Goal: Information Seeking & Learning: Learn about a topic

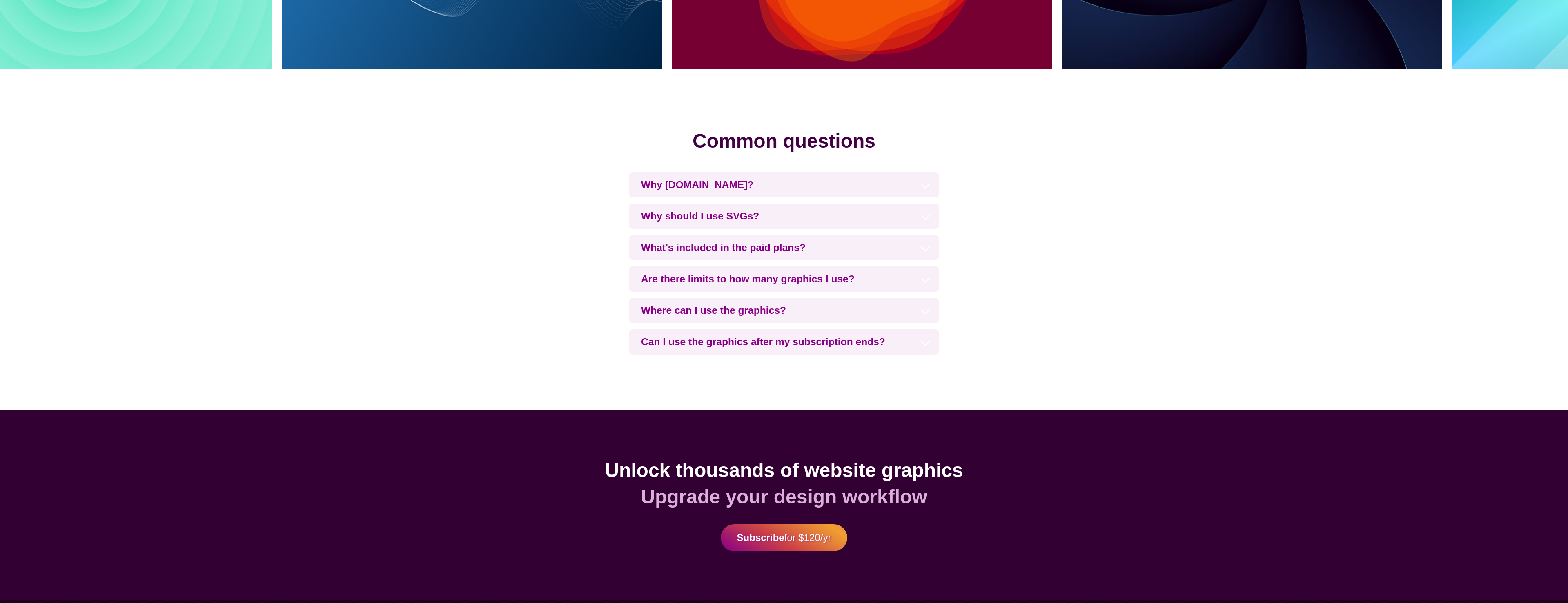
scroll to position [2045, 0]
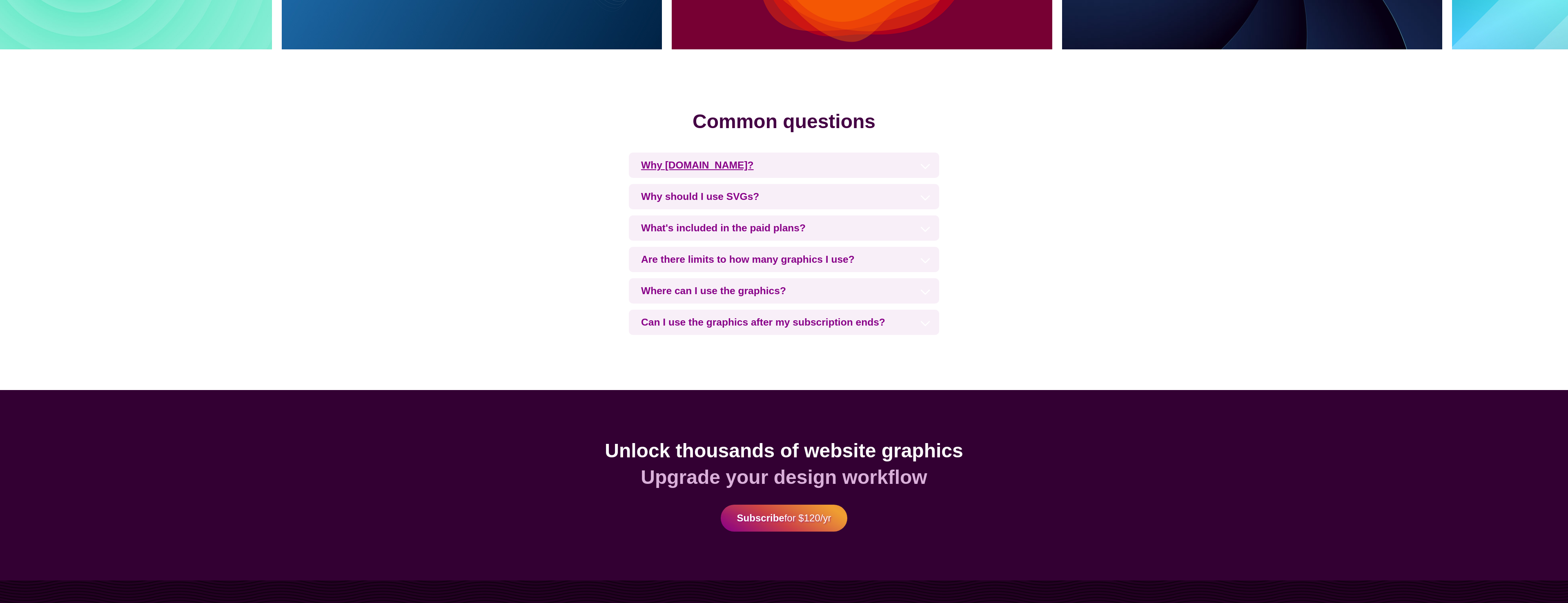
click at [839, 167] on h3 "Why [DOMAIN_NAME]?" at bounding box center [784, 166] width 310 height 26
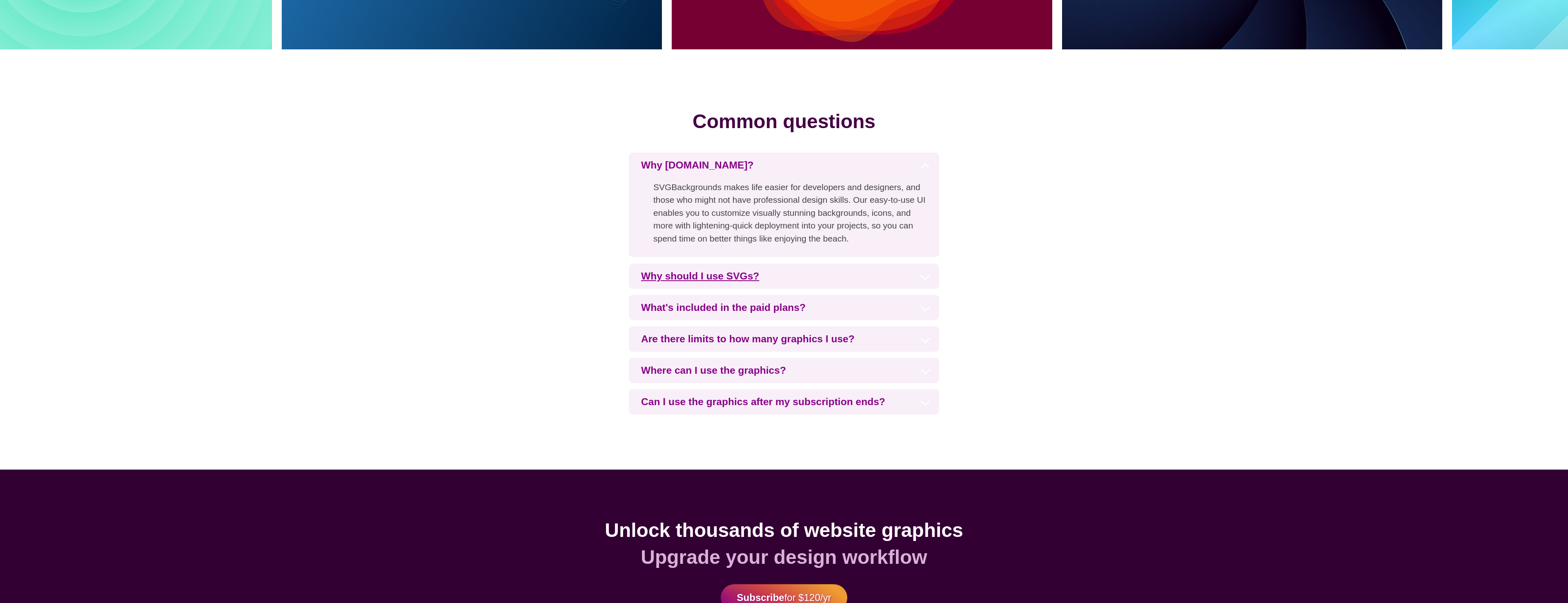
click at [821, 273] on h3 "Why should I use SVGs?" at bounding box center [784, 276] width 310 height 26
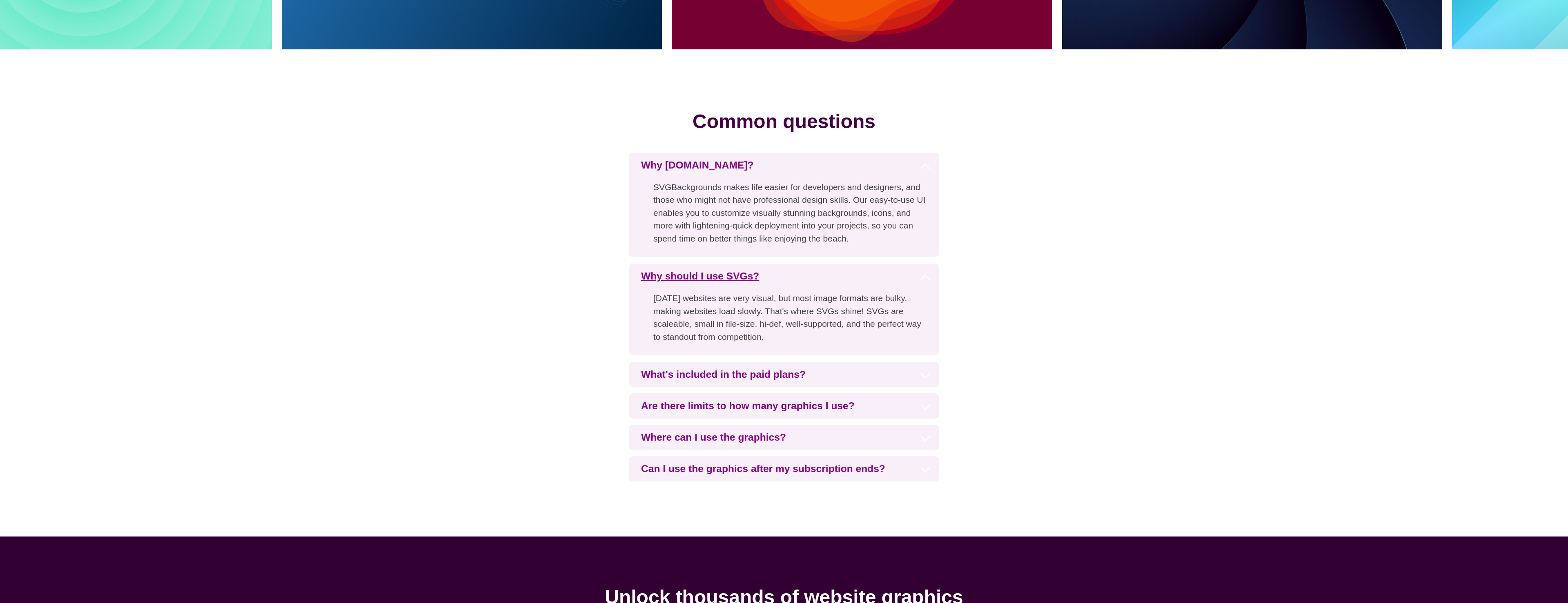
click at [821, 273] on h3 "Why should I use SVGs?" at bounding box center [784, 276] width 310 height 26
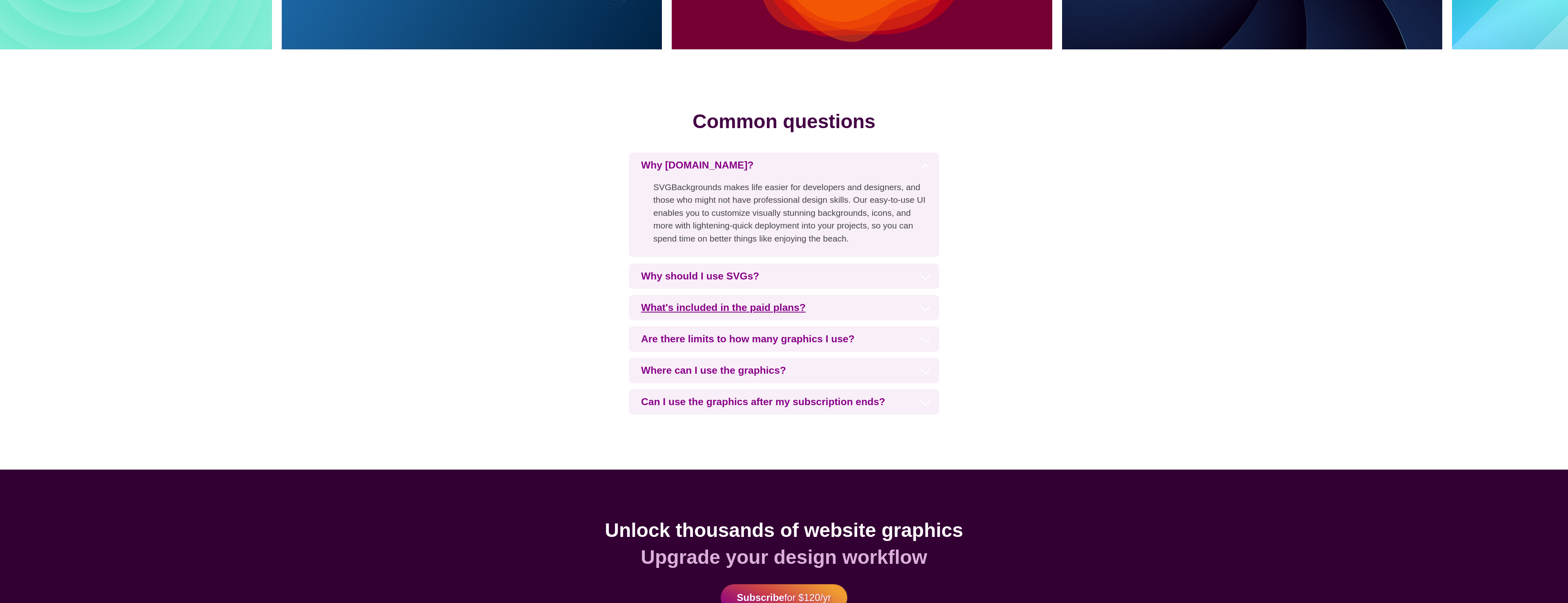
click at [821, 312] on h3 "What's included in the paid plans?" at bounding box center [784, 308] width 310 height 26
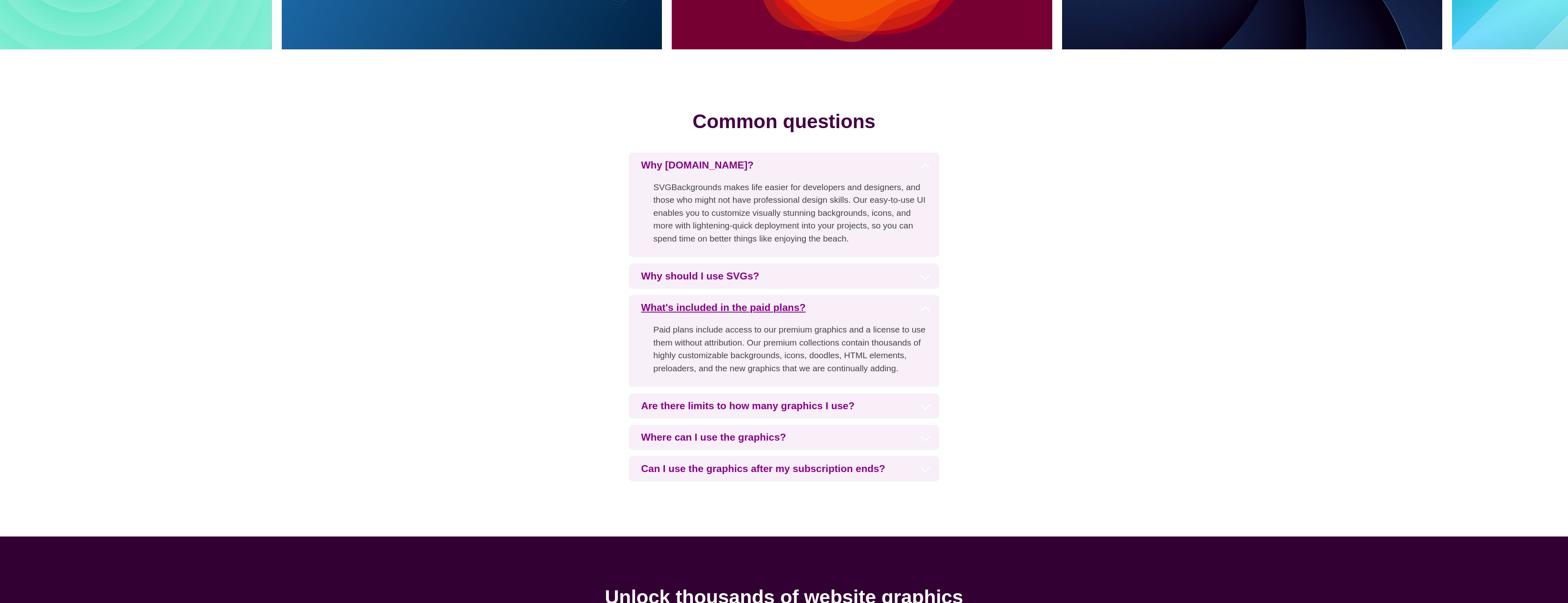
click at [821, 312] on h3 "What's included in the paid plans?" at bounding box center [784, 308] width 310 height 26
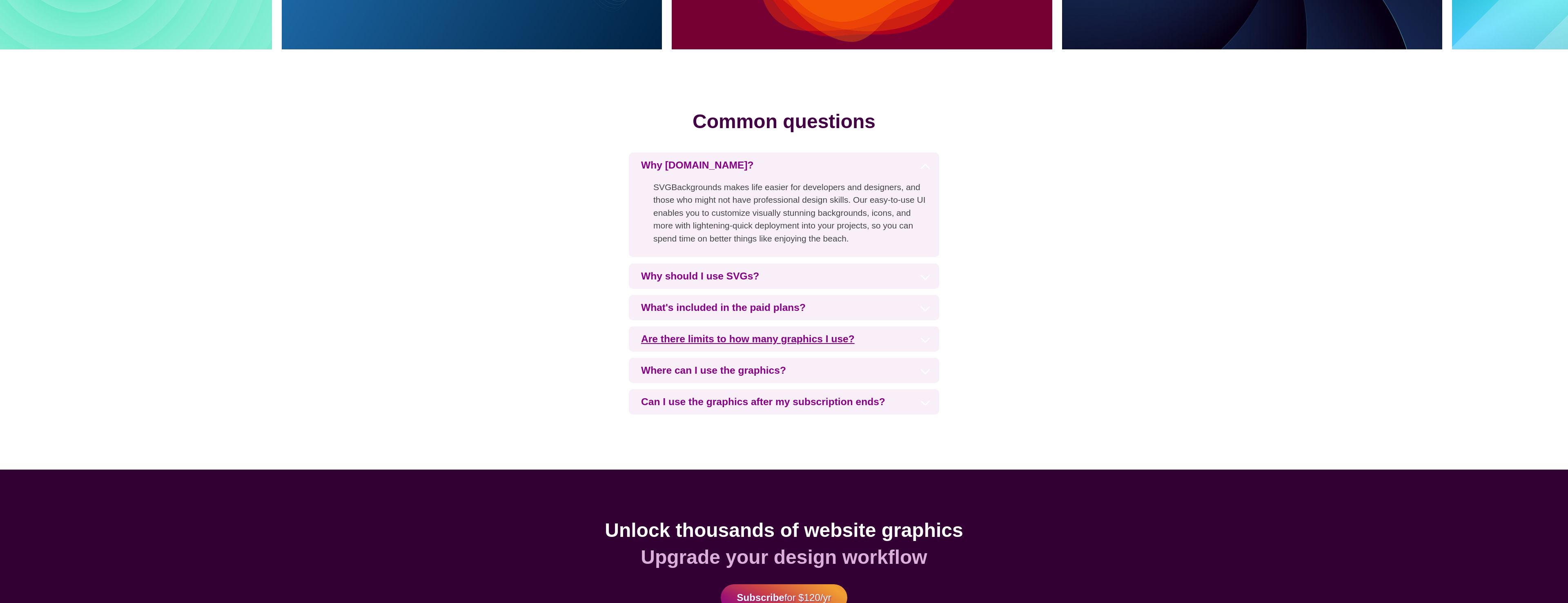
click at [881, 340] on h3 "Are there limits to how many graphics I use?" at bounding box center [784, 340] width 310 height 26
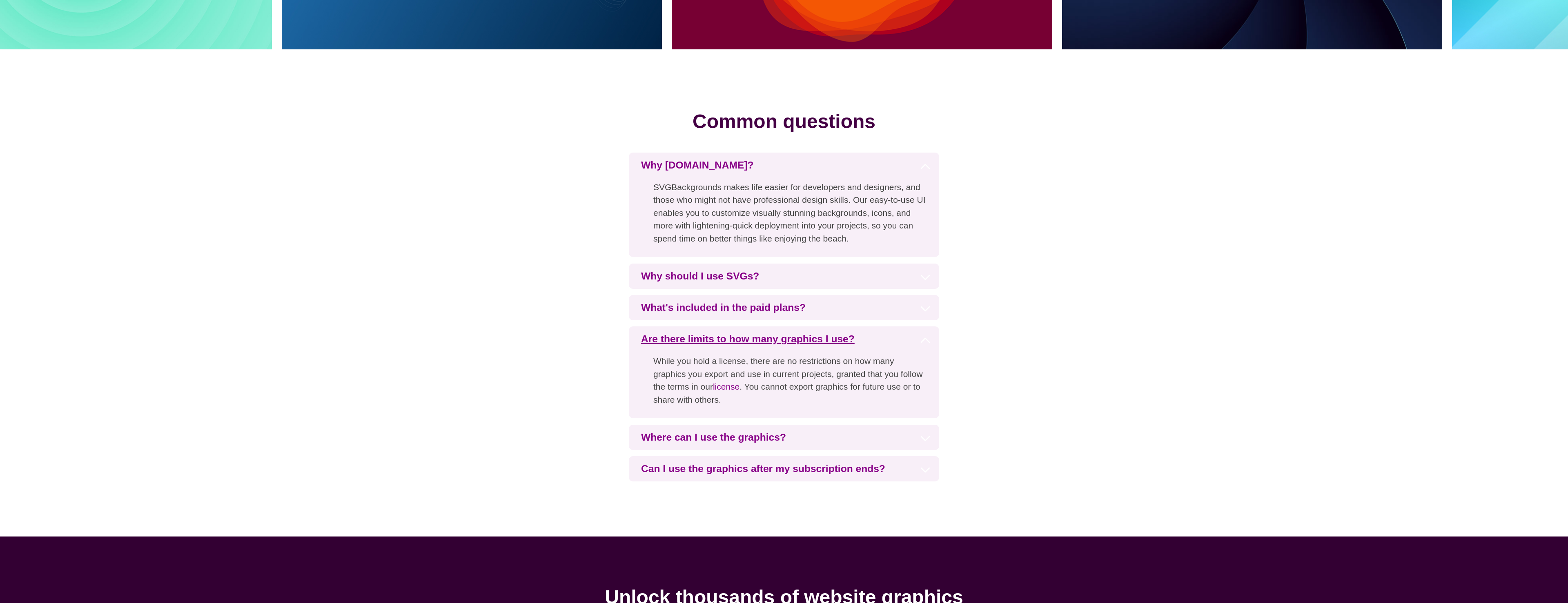
click at [881, 341] on h3 "Are there limits to how many graphics I use?" at bounding box center [784, 340] width 310 height 26
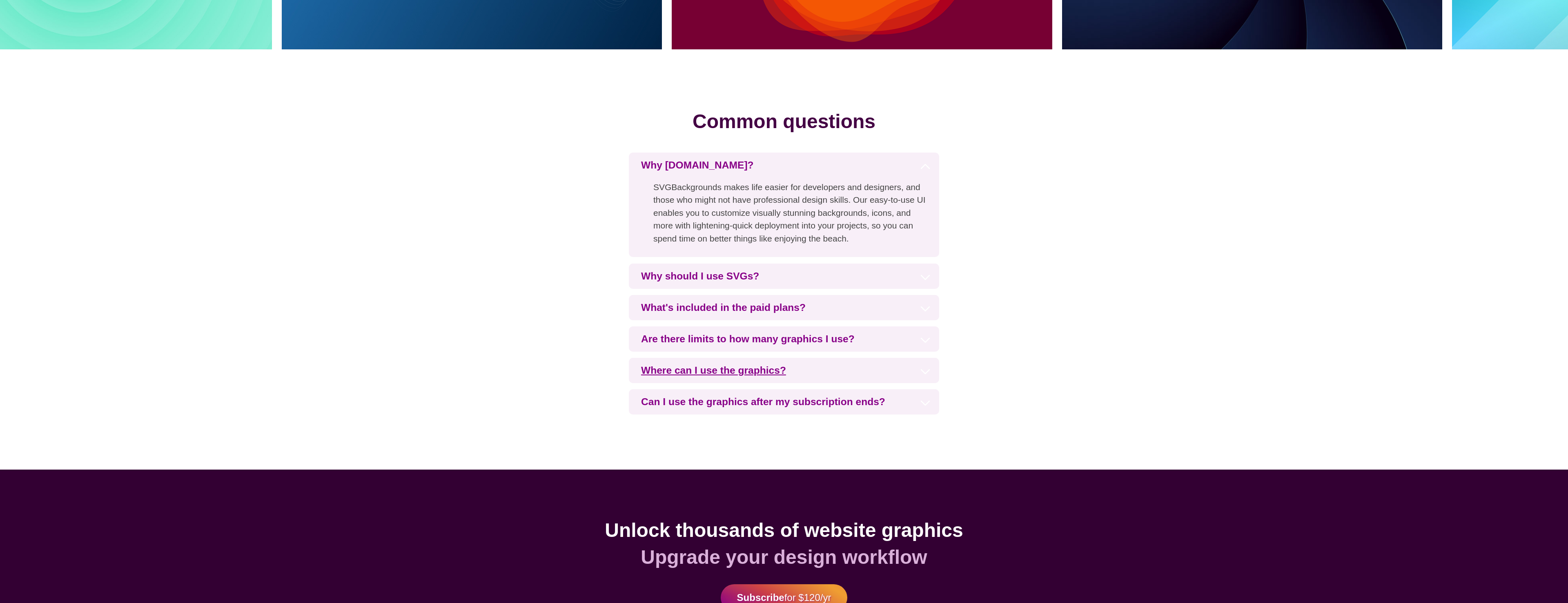
click at [864, 369] on h3 "Where can I use the graphics?" at bounding box center [784, 371] width 310 height 26
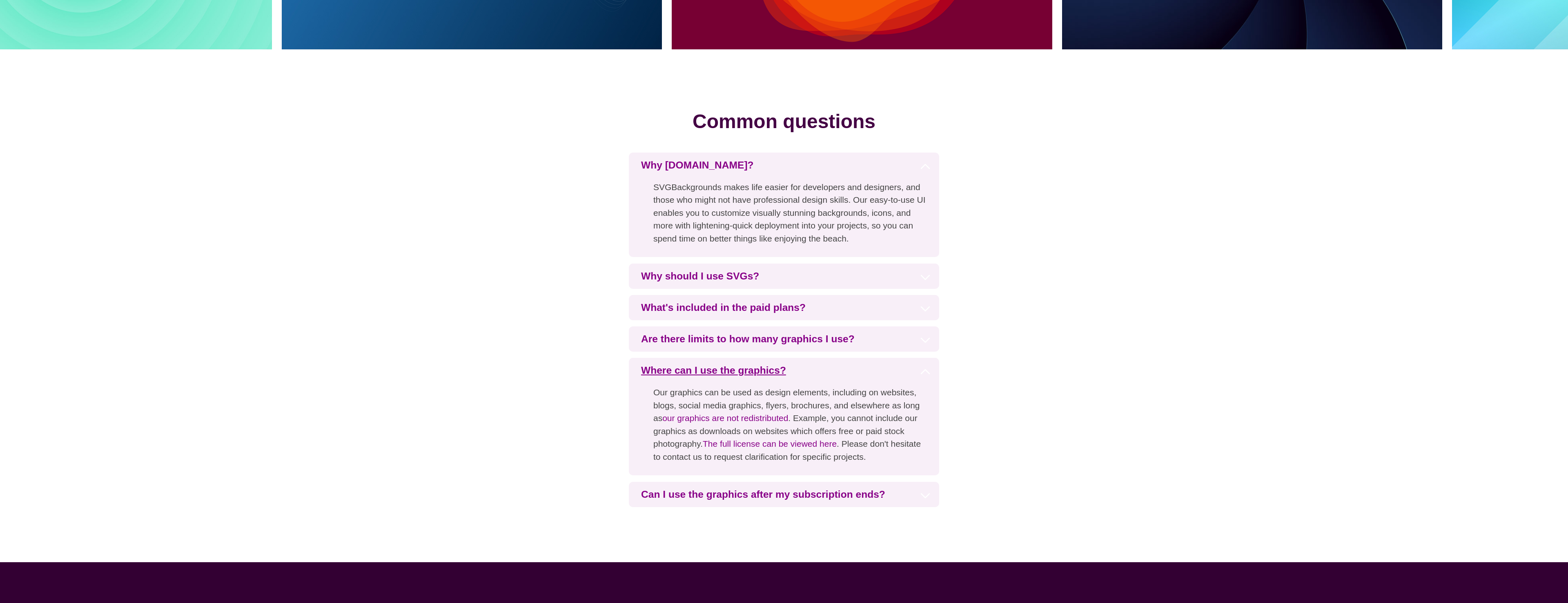
click at [864, 369] on h3 "Where can I use the graphics?" at bounding box center [784, 371] width 310 height 26
